Goal: Task Accomplishment & Management: Manage account settings

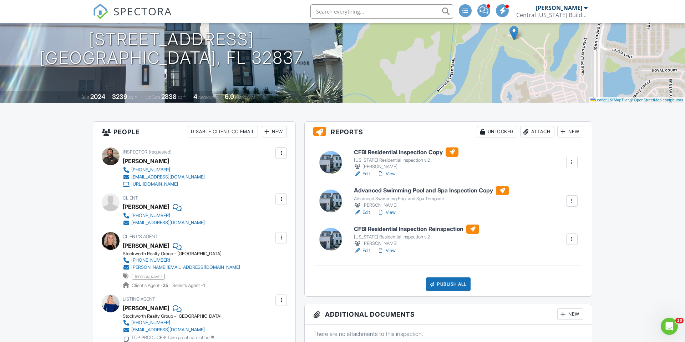
scroll to position [95, 0]
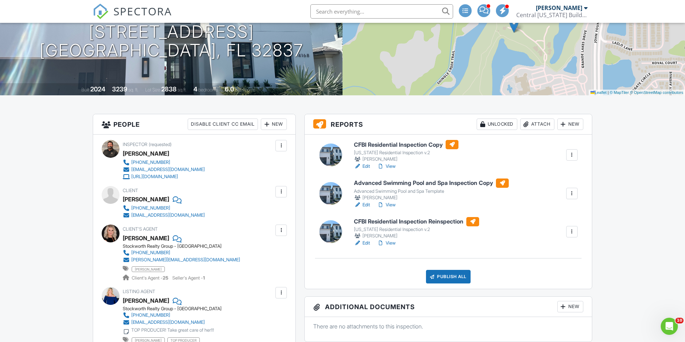
click at [368, 203] on link "Edit" at bounding box center [362, 204] width 16 height 7
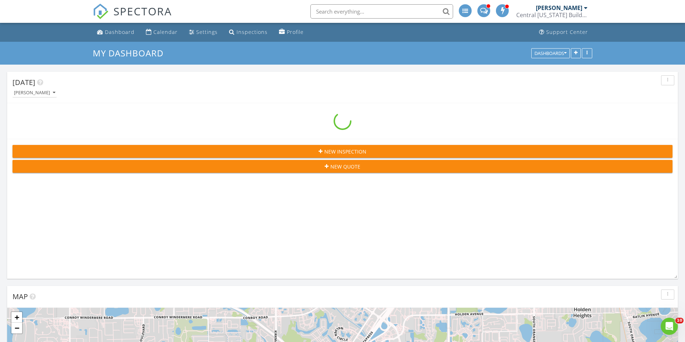
click at [354, 11] on input "text" at bounding box center [382, 11] width 143 height 14
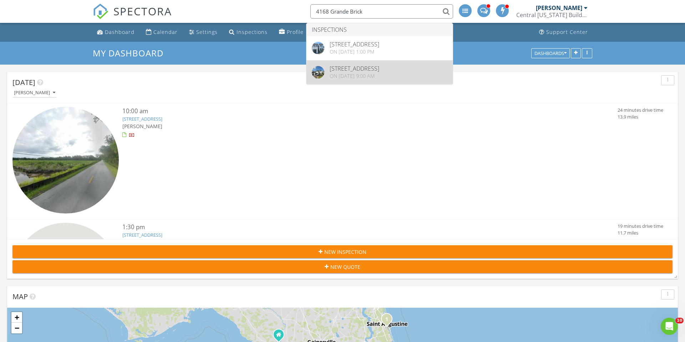
type input "4168 Grande Brick"
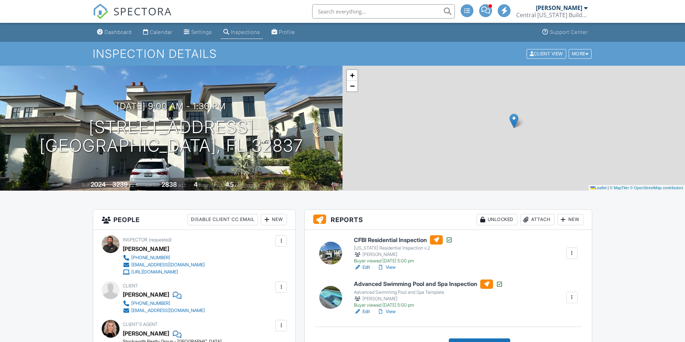
click at [571, 295] on div at bounding box center [572, 297] width 7 height 7
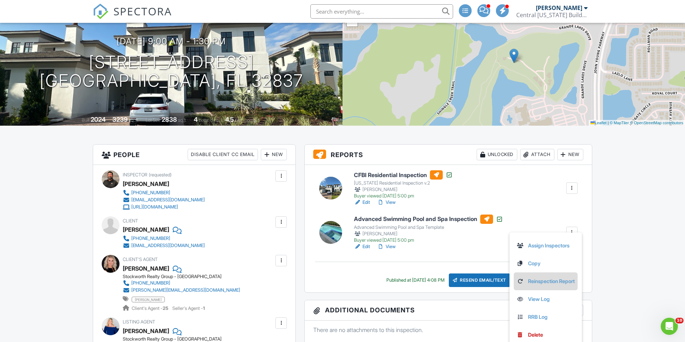
click at [543, 284] on link "Reinspection Report" at bounding box center [546, 281] width 58 height 8
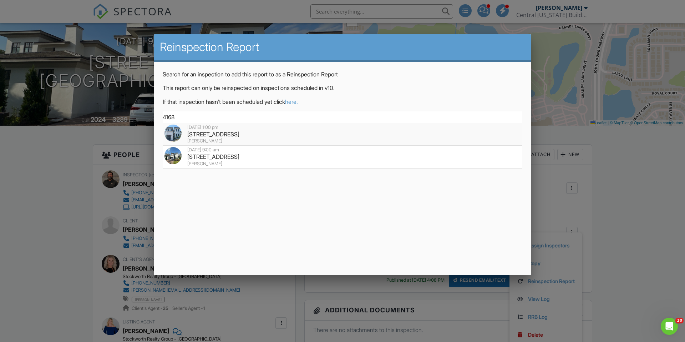
click at [291, 133] on div "4168 Grande Brick Loop 26, Orlando, FL 32837" at bounding box center [343, 134] width 356 height 8
type input "4168 Grande Brick Loop 26, Orlando, FL 32837"
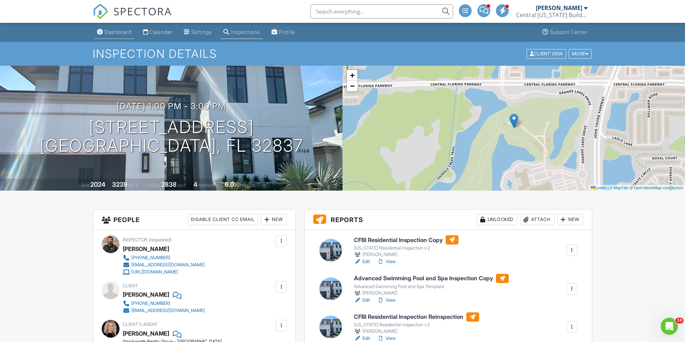
click at [115, 29] on div "Dashboard" at bounding box center [118, 32] width 27 height 6
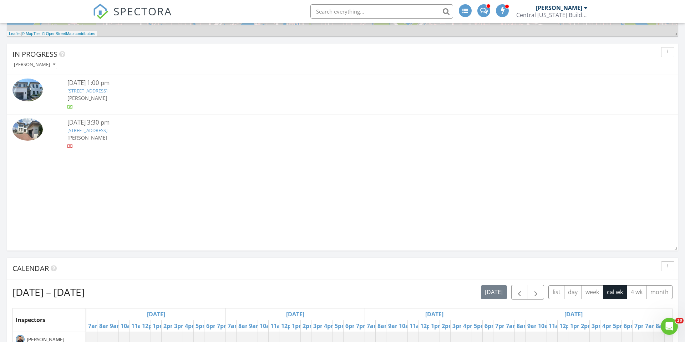
scroll to position [456, 0]
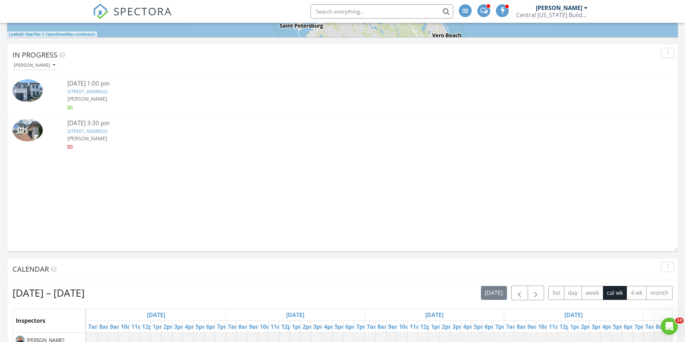
click at [106, 90] on link "4168 Grande Brick Loop 26, Orlando, FL 32837" at bounding box center [87, 91] width 40 height 6
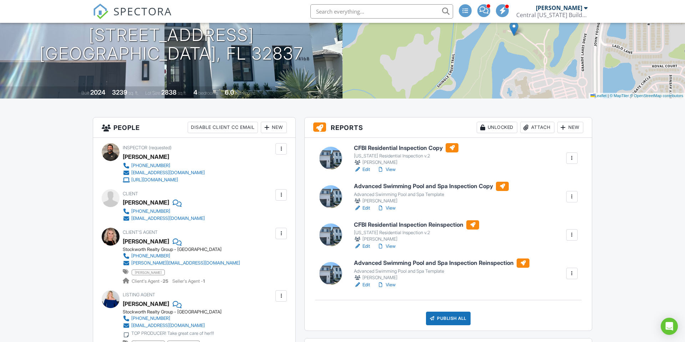
click at [369, 285] on link "Edit" at bounding box center [362, 284] width 16 height 7
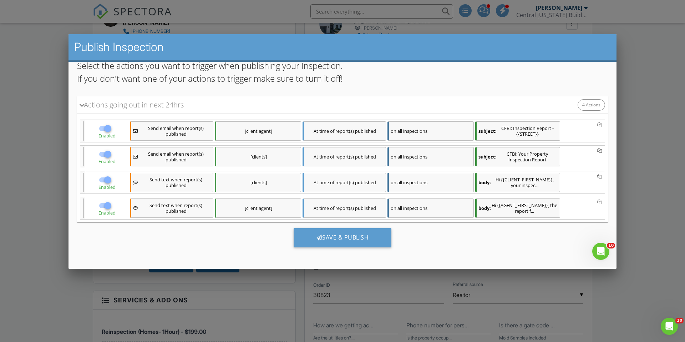
click at [106, 179] on div at bounding box center [108, 179] width 12 height 12
checkbox input "false"
click at [104, 205] on div at bounding box center [108, 205] width 12 height 12
checkbox input "false"
click at [318, 241] on div "Save & Publish" at bounding box center [343, 237] width 98 height 19
